Goal: Information Seeking & Learning: Learn about a topic

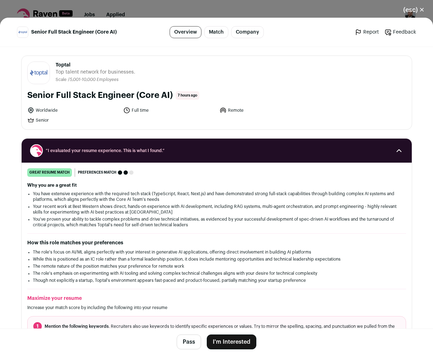
click at [263, 13] on div "(esc) ✕ Senior Full Stack Engineer (Core AI) Overview Match Company Report Feed…" at bounding box center [216, 177] width 433 height 355
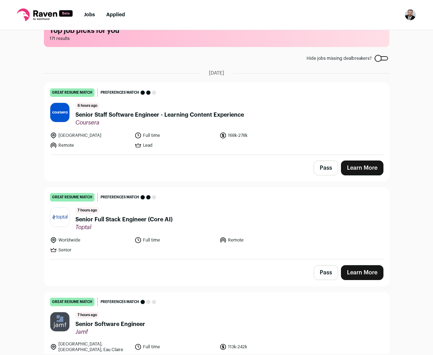
scroll to position [18, 0]
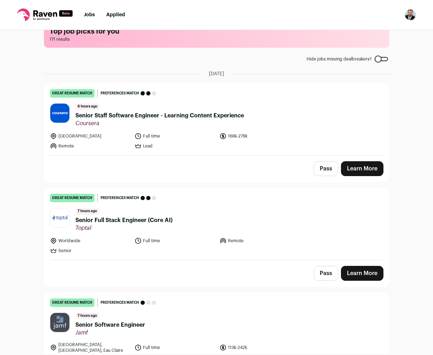
click at [224, 118] on span "Senior Staff Software Engineer - Learning Content Experience" at bounding box center [159, 115] width 168 height 8
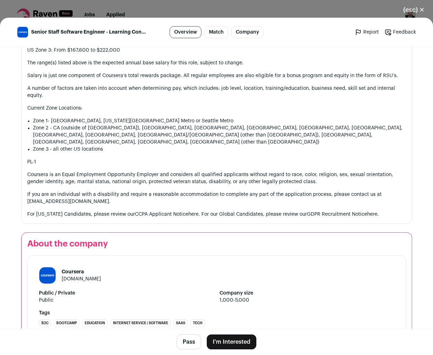
scroll to position [1071, 0]
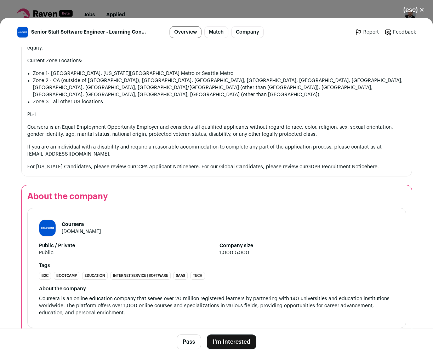
click at [210, 9] on div "(esc) ✕ Senior Staff Software Engineer - Learning Content Experience Overview M…" at bounding box center [216, 177] width 433 height 355
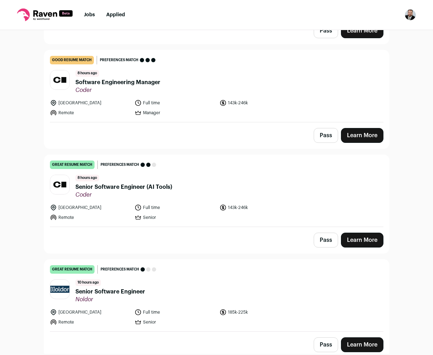
scroll to position [493, 0]
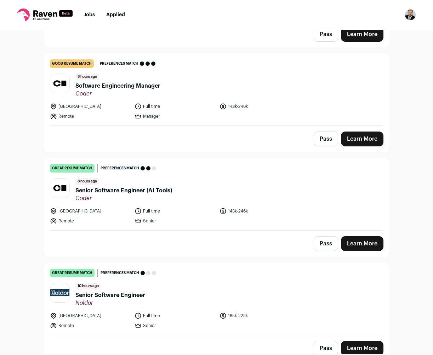
click at [111, 82] on span "Software Engineering Manager" at bounding box center [117, 86] width 85 height 8
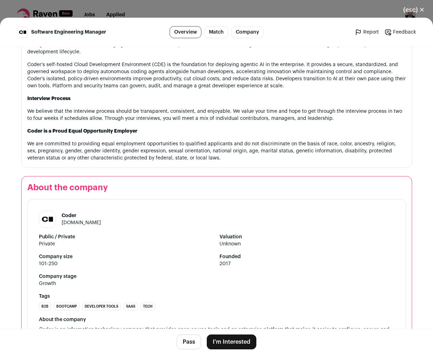
scroll to position [671, 0]
click at [74, 220] on link "[DOMAIN_NAME]" at bounding box center [81, 222] width 39 height 5
click at [339, 16] on div "(esc) ✕ Software Engineering Manager Overview Match Company Report Feedback Rep…" at bounding box center [216, 177] width 433 height 355
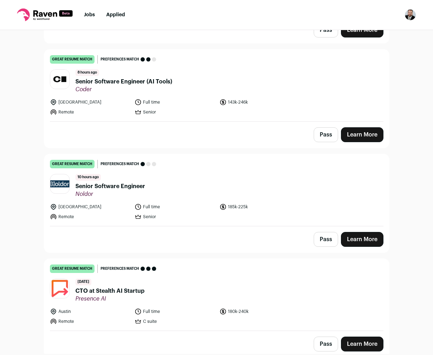
scroll to position [602, 0]
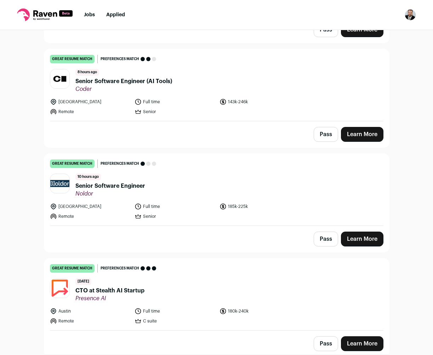
click at [130, 182] on span "Senior Software Engineer" at bounding box center [110, 186] width 70 height 8
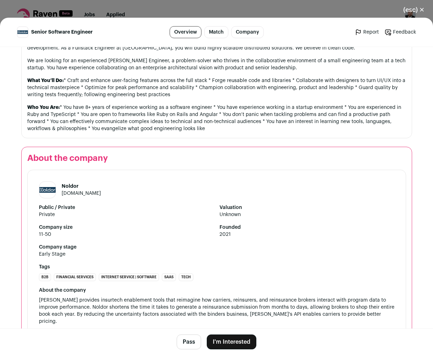
scroll to position [448, 0]
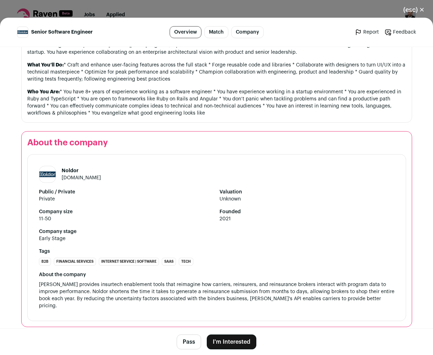
click at [129, 103] on p "Who You Are: * You have 8+ years of experience working as a software engineer *…" at bounding box center [216, 102] width 378 height 28
click at [114, 10] on div "(esc) ✕ Senior Software Engineer Overview Match Company Report Feedback Report …" at bounding box center [216, 177] width 433 height 355
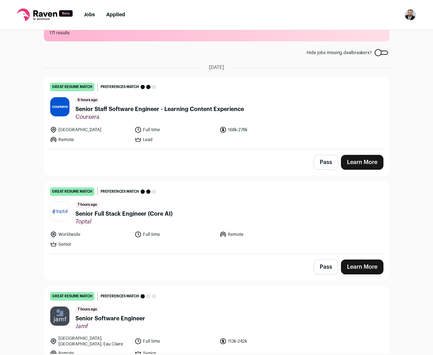
scroll to position [0, 0]
